Goal: Find specific page/section: Find specific page/section

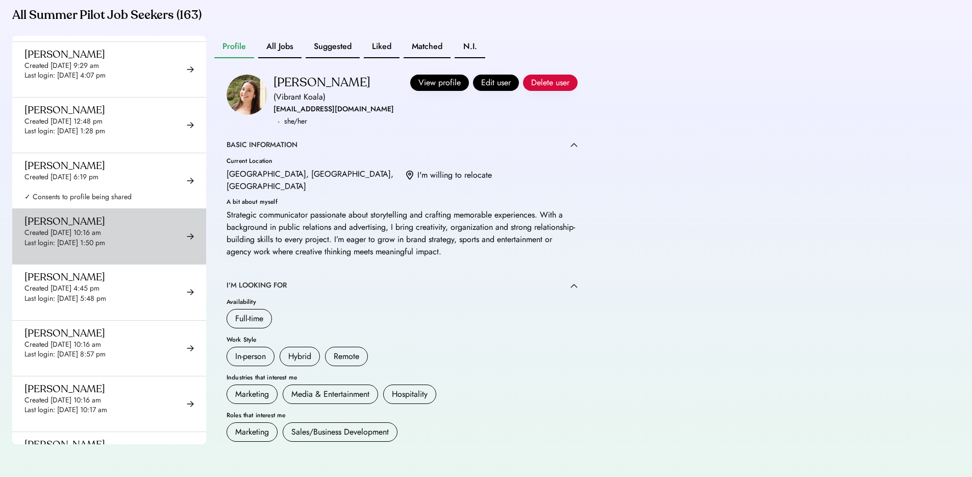
scroll to position [7722, 0]
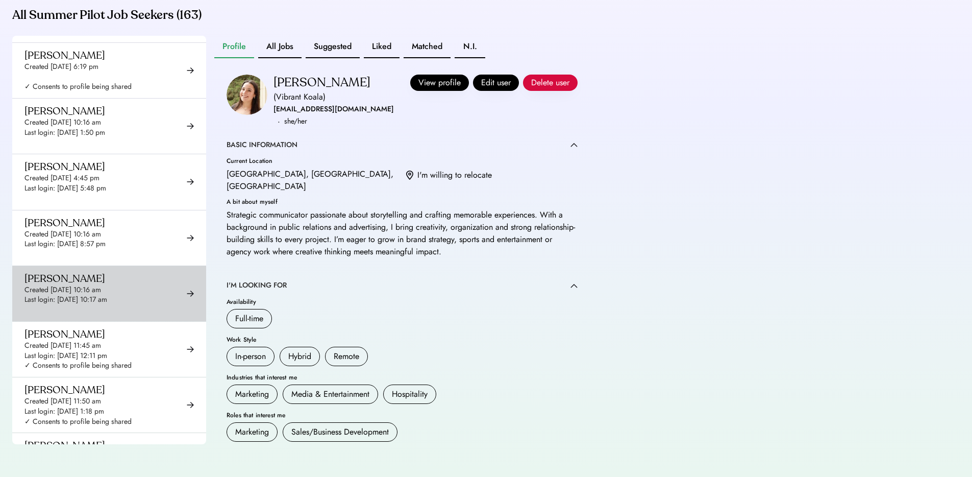
click at [131, 266] on div "[PERSON_NAME] Created [DATE] 10:16 am Last login: [DATE] 10:17 am ✓ Consents to…" at bounding box center [109, 293] width 194 height 55
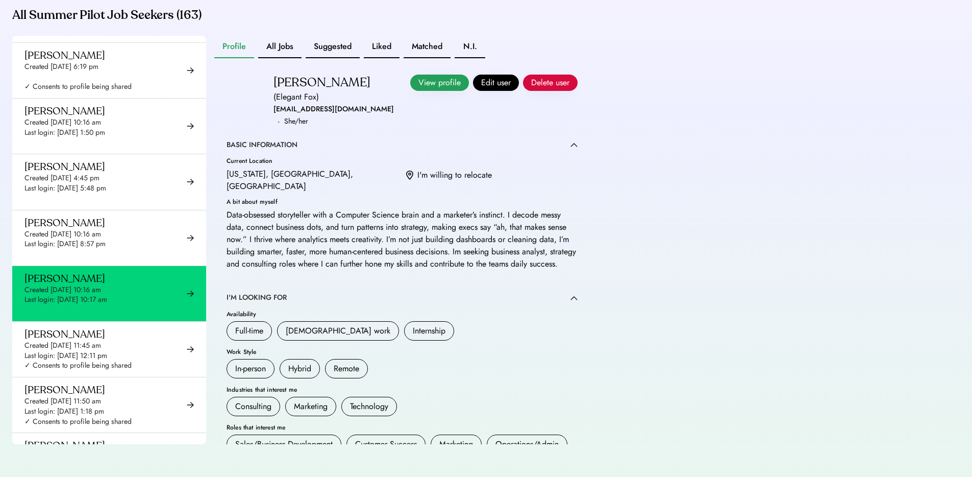
click at [431, 81] on button "View profile" at bounding box center [439, 83] width 59 height 16
